Goal: Task Accomplishment & Management: Manage account settings

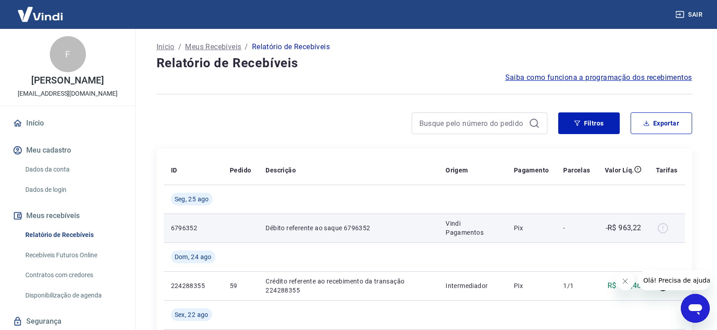
click at [662, 230] on div at bounding box center [666, 228] width 22 height 14
click at [617, 230] on p "-R$ 963,22" at bounding box center [623, 228] width 36 height 11
click at [422, 232] on p "Débito referente ao saque 6796352" at bounding box center [347, 228] width 165 height 9
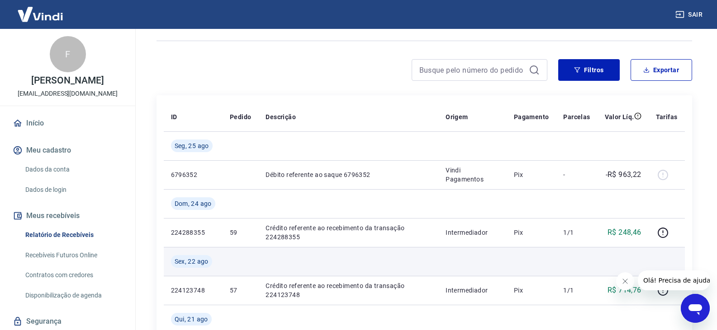
scroll to position [75, 0]
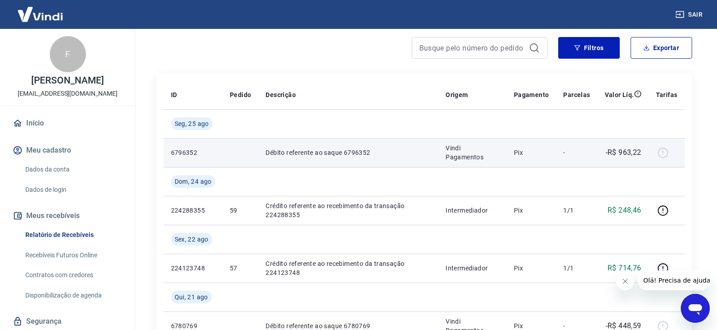
click at [298, 156] on p "Débito referente ao saque 6796352" at bounding box center [347, 152] width 165 height 9
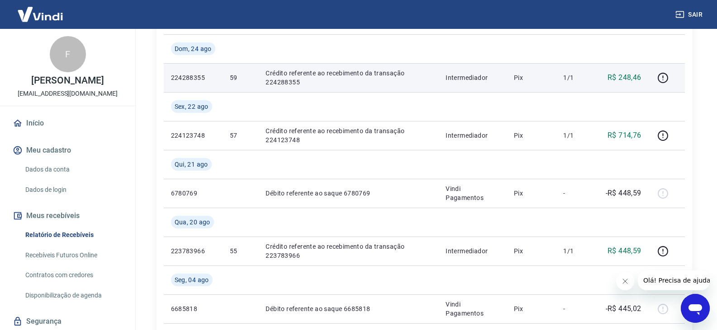
scroll to position [226, 0]
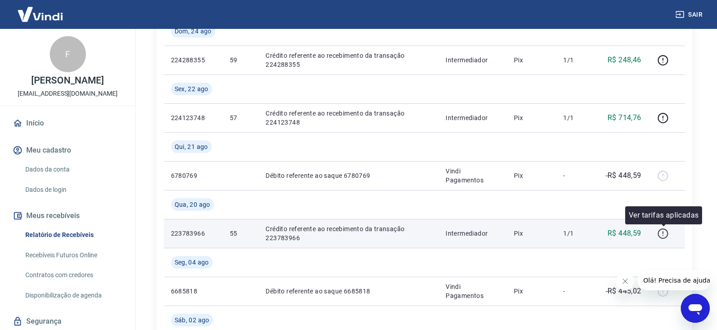
click at [663, 234] on icon "button" at bounding box center [662, 233] width 11 height 11
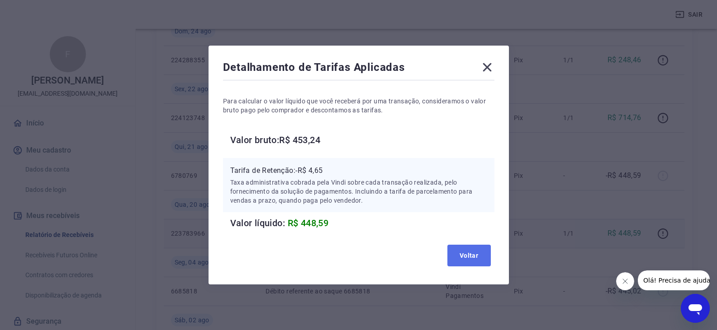
click at [474, 253] on button "Voltar" at bounding box center [468, 256] width 43 height 22
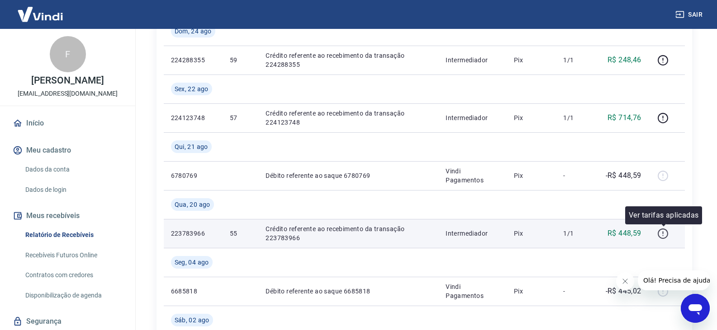
click at [660, 232] on icon "button" at bounding box center [662, 233] width 11 height 11
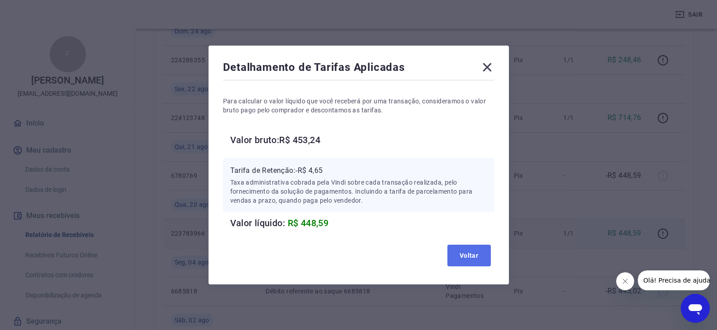
click at [471, 256] on button "Voltar" at bounding box center [468, 256] width 43 height 22
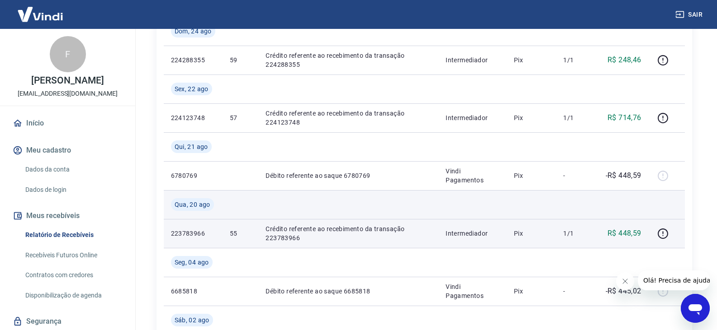
scroll to position [151, 0]
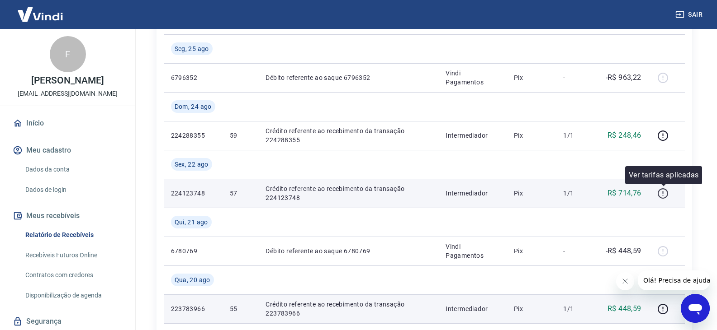
click at [667, 194] on icon "button" at bounding box center [662, 193] width 11 height 11
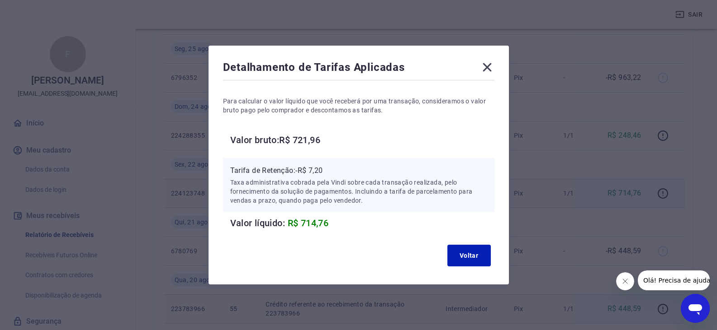
click at [482, 269] on div "Voltar" at bounding box center [358, 255] width 271 height 29
click at [479, 261] on button "Voltar" at bounding box center [468, 256] width 43 height 22
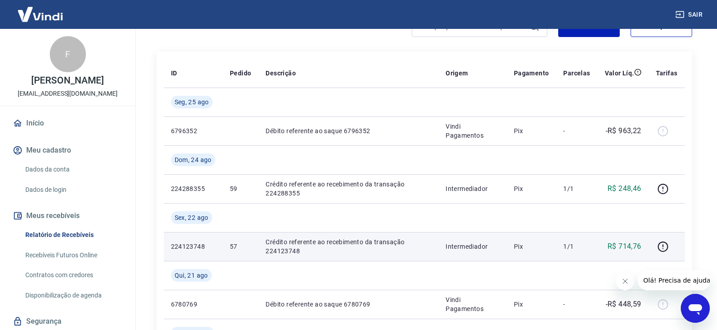
scroll to position [75, 0]
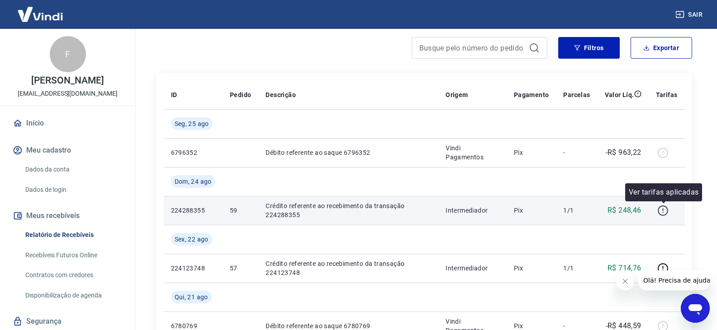
click at [666, 215] on icon "button" at bounding box center [662, 210] width 11 height 11
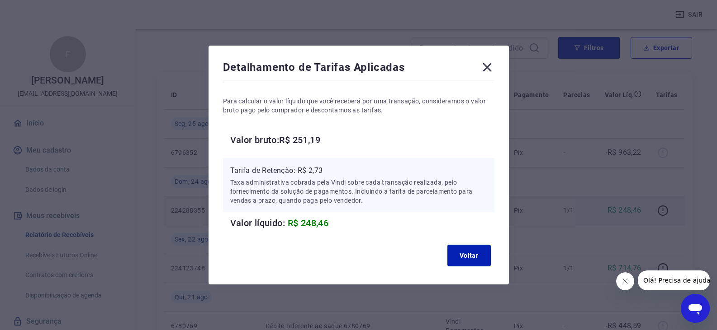
click at [486, 64] on icon at bounding box center [487, 67] width 14 height 14
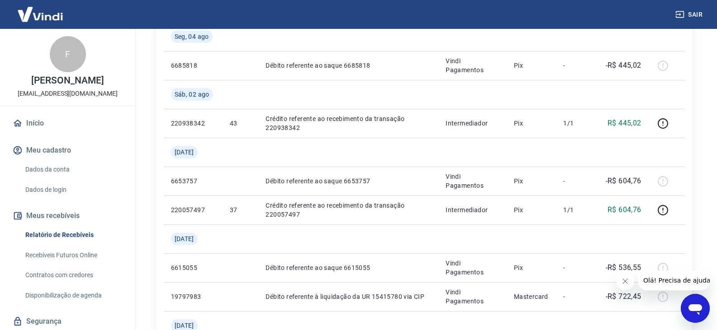
scroll to position [528, 0]
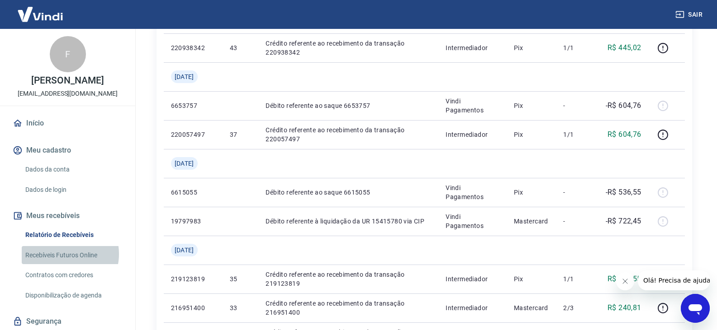
click at [63, 264] on link "Recebíveis Futuros Online" at bounding box center [73, 255] width 103 height 19
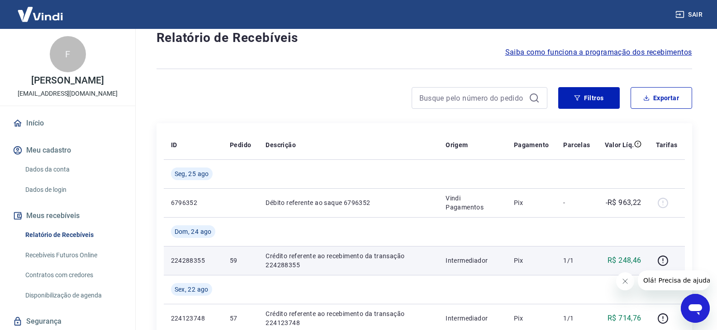
scroll to position [0, 0]
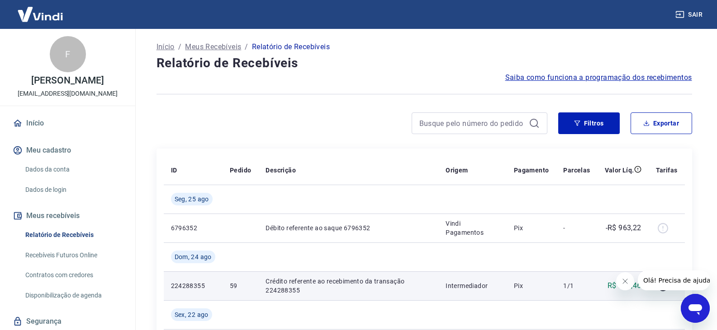
click at [691, 14] on button "Sair" at bounding box center [689, 14] width 33 height 17
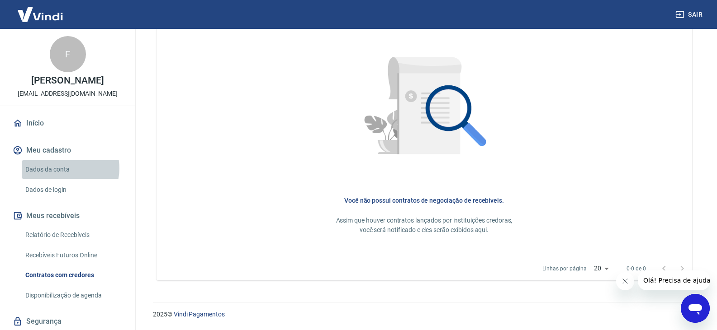
click at [69, 178] on link "Dados da conta" at bounding box center [73, 169] width 103 height 19
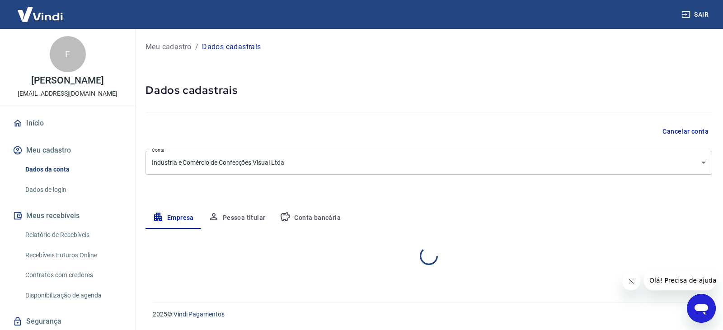
select select "SC"
select select "business"
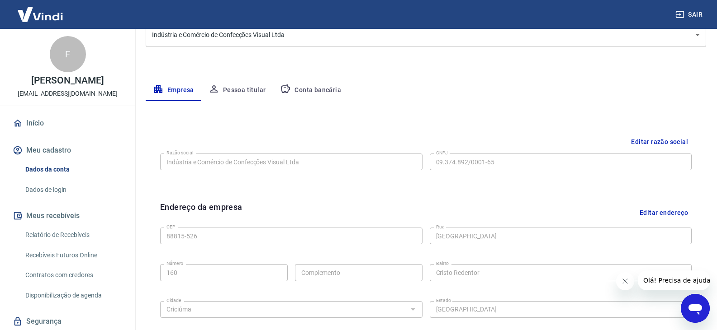
scroll to position [95, 0]
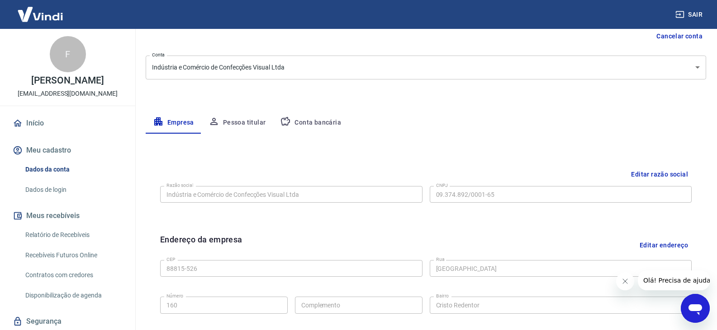
click at [42, 133] on link "Início" at bounding box center [67, 123] width 113 height 20
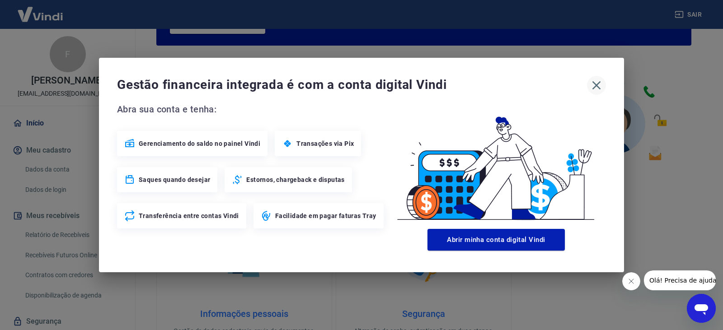
click at [596, 85] on icon "button" at bounding box center [597, 85] width 9 height 9
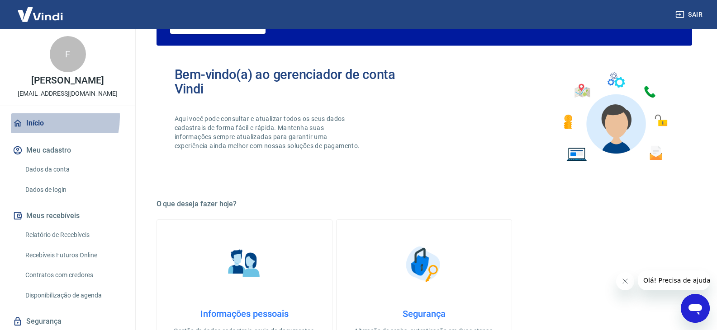
click at [36, 127] on link "Início" at bounding box center [67, 123] width 113 height 20
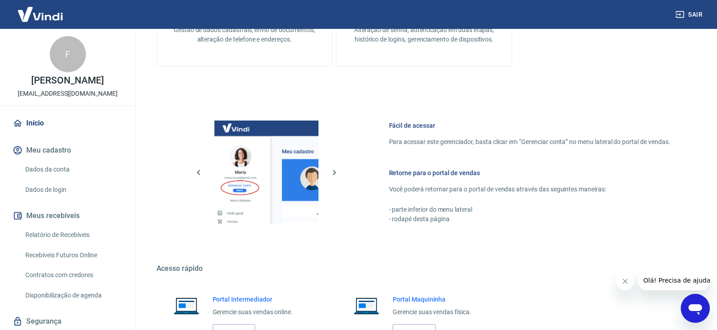
scroll to position [468, 0]
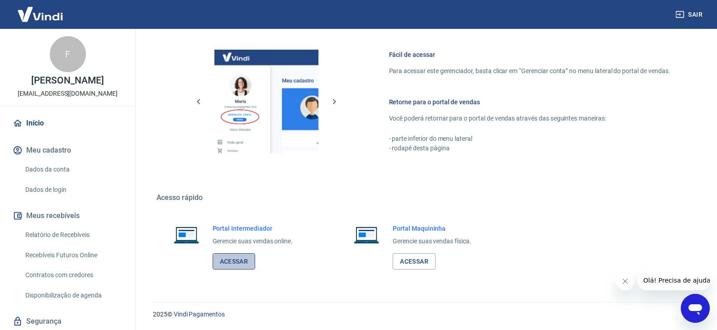
click at [231, 264] on link "Acessar" at bounding box center [233, 262] width 43 height 17
click at [52, 18] on img at bounding box center [40, 14] width 59 height 28
